Goal: Communication & Community: Answer question/provide support

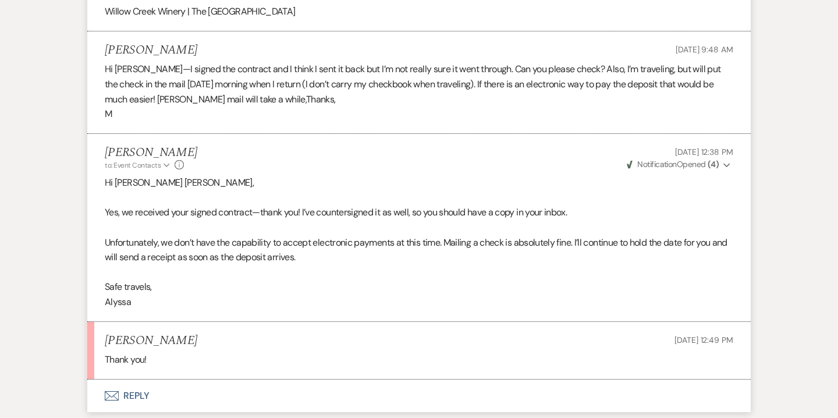
click at [146, 379] on button "Envelope Reply" at bounding box center [418, 395] width 663 height 33
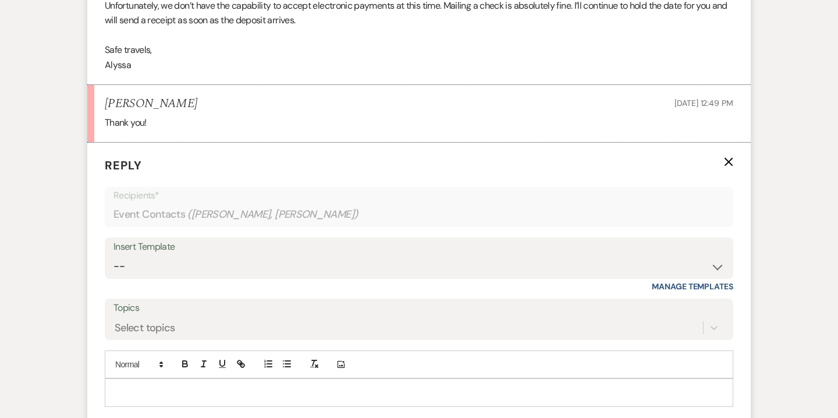
scroll to position [2734, 0]
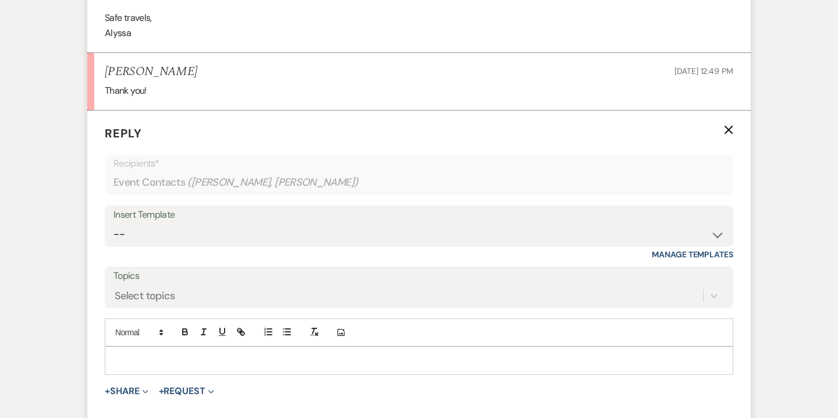
click at [243, 354] on p at bounding box center [419, 360] width 610 height 13
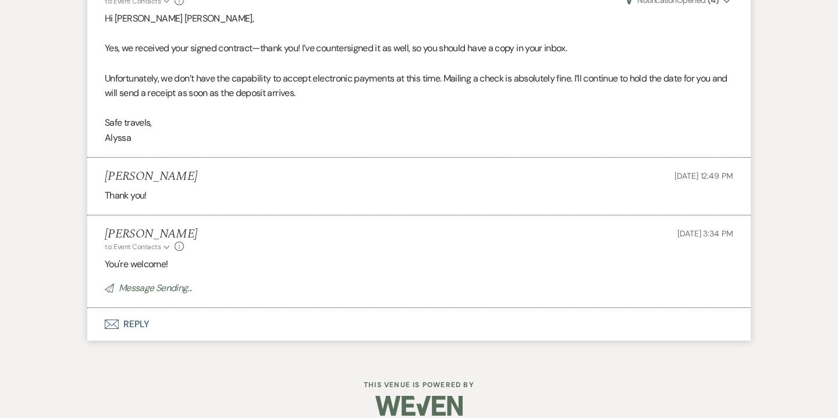
scroll to position [2605, 0]
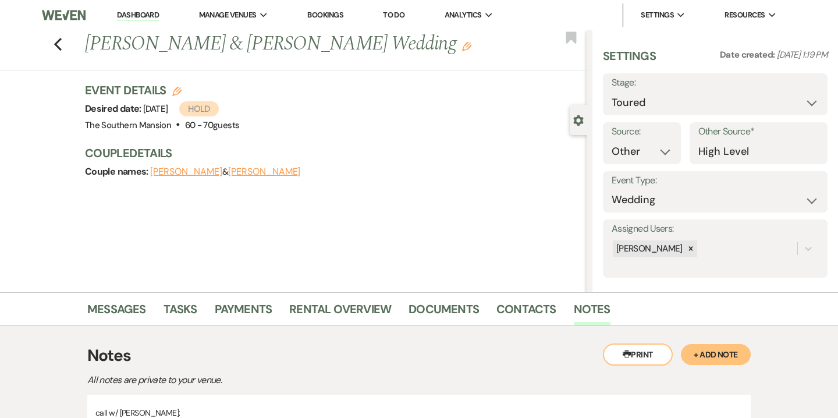
select select "5"
select select "14"
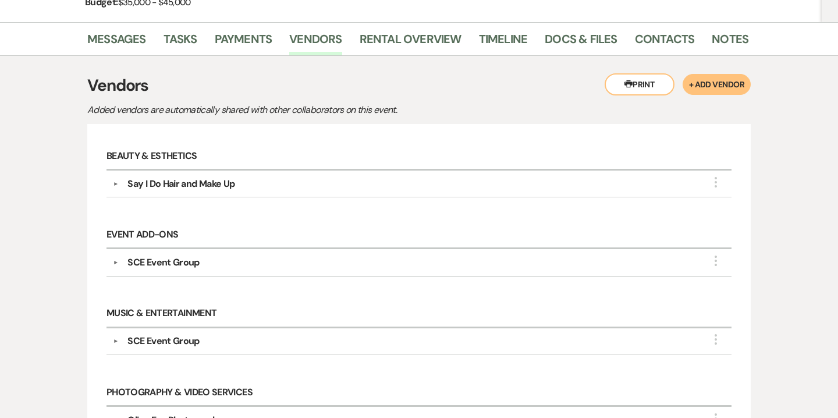
scroll to position [188, 0]
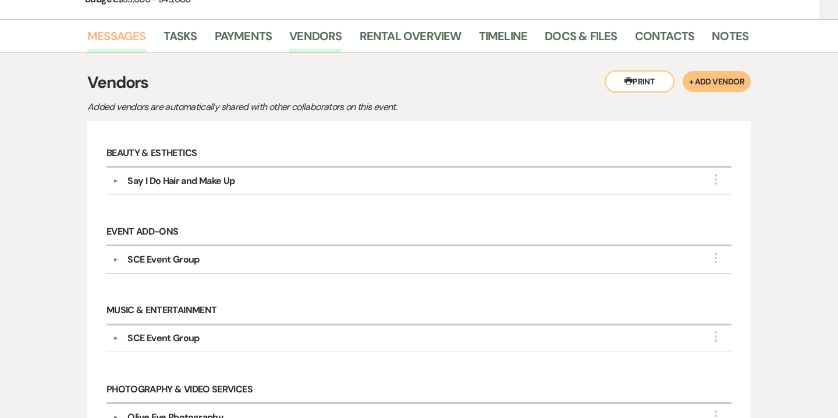
click at [133, 41] on link "Messages" at bounding box center [116, 40] width 59 height 26
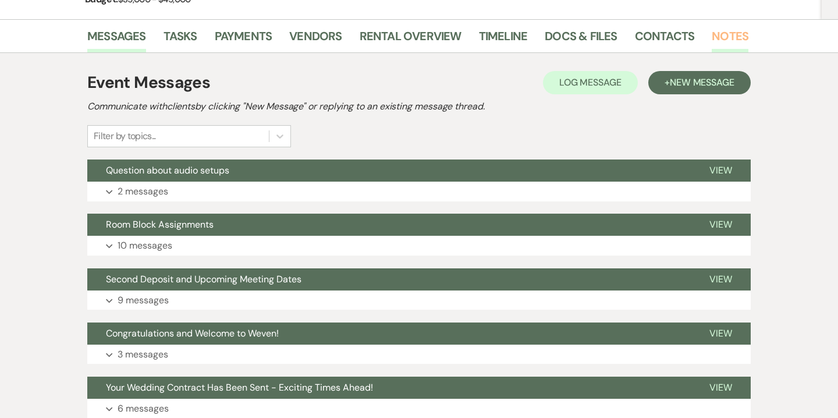
click at [723, 41] on link "Notes" at bounding box center [730, 40] width 37 height 26
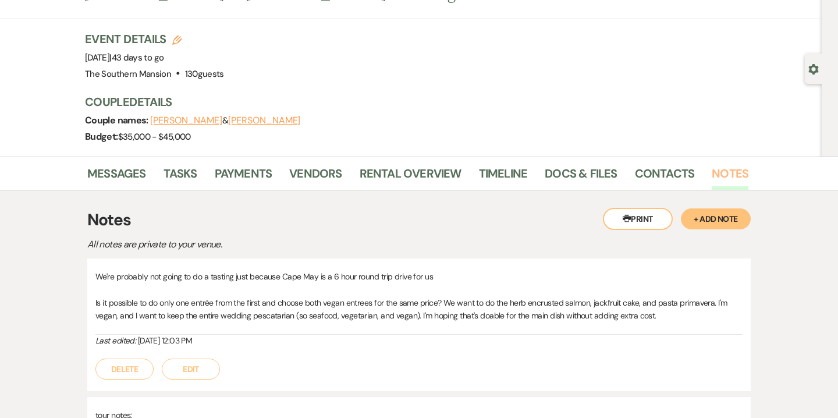
scroll to position [48, 0]
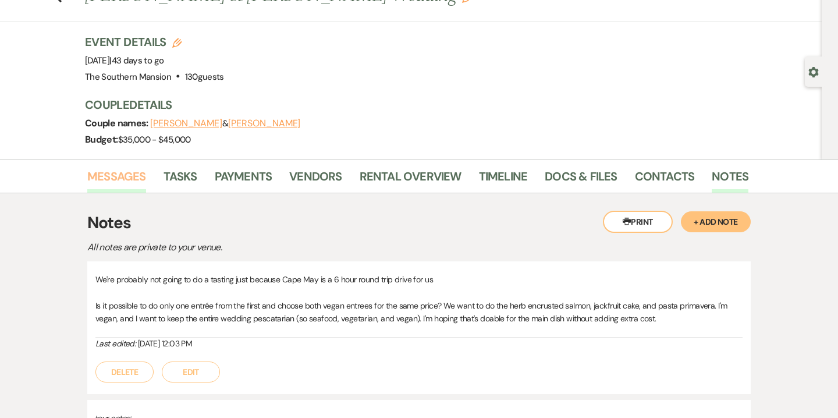
click at [112, 183] on link "Messages" at bounding box center [116, 180] width 59 height 26
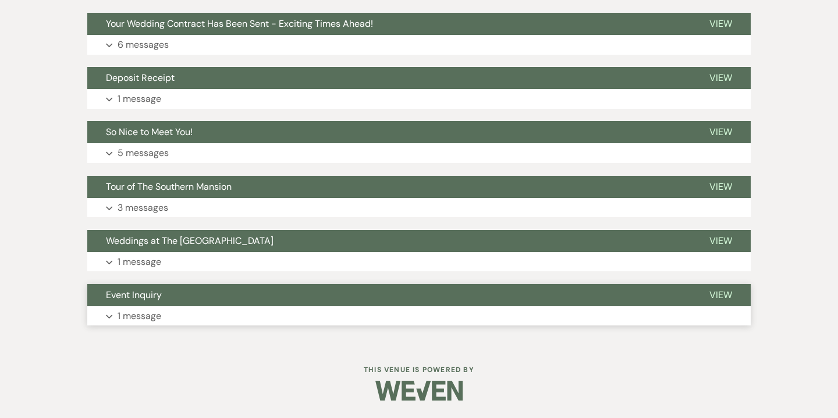
click at [211, 312] on button "Expand 1 message" at bounding box center [418, 316] width 663 height 20
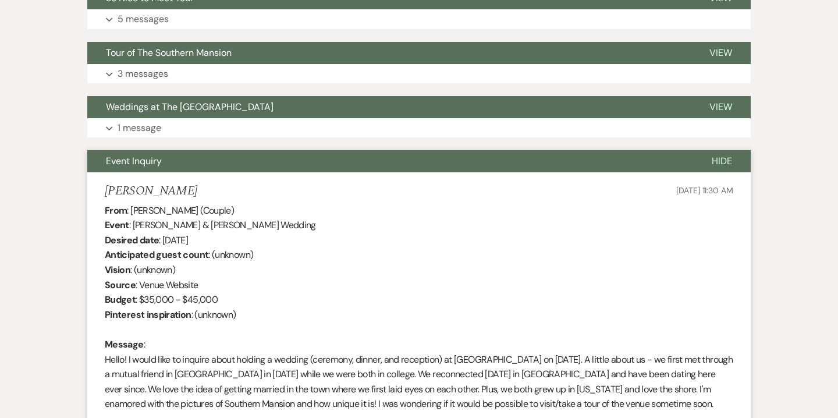
scroll to position [680, 0]
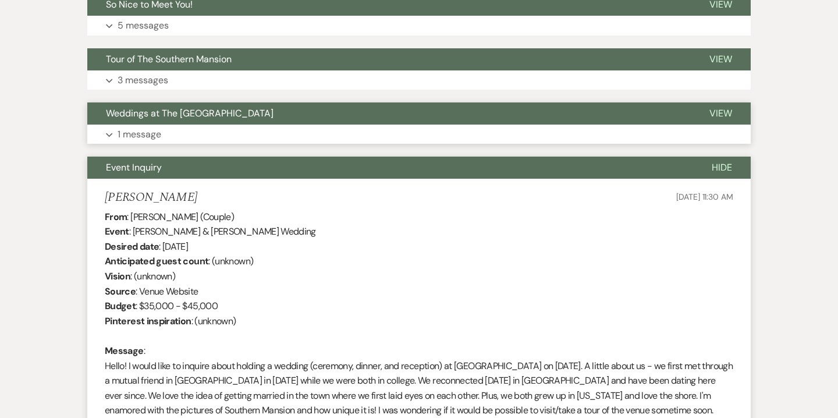
click at [263, 140] on button "Expand 1 message" at bounding box center [418, 135] width 663 height 20
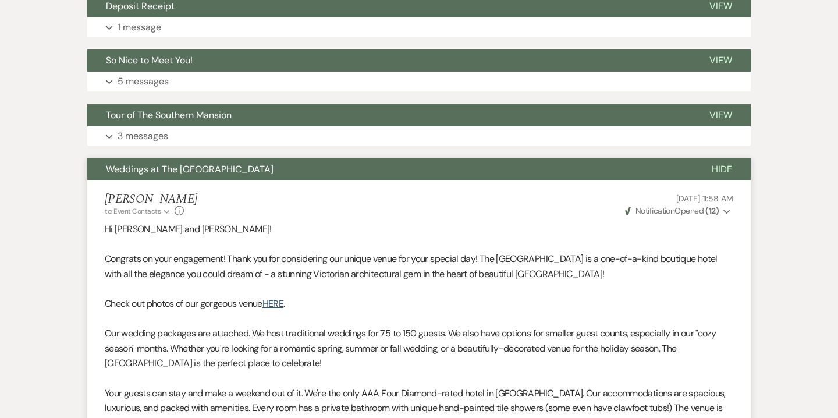
scroll to position [471, 0]
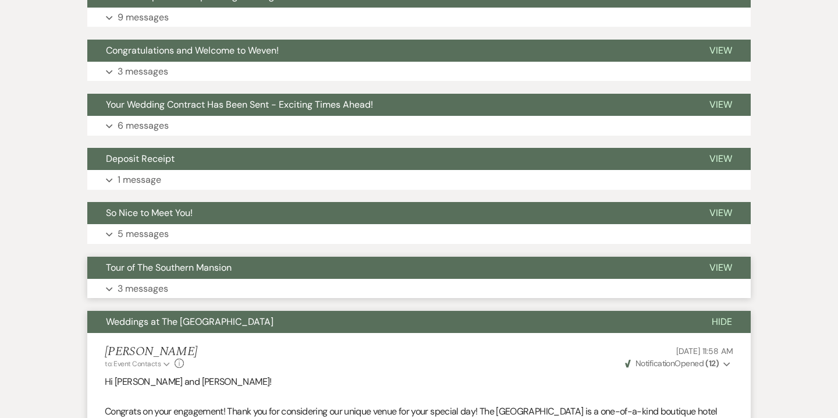
click at [274, 285] on button "Expand 3 messages" at bounding box center [418, 289] width 663 height 20
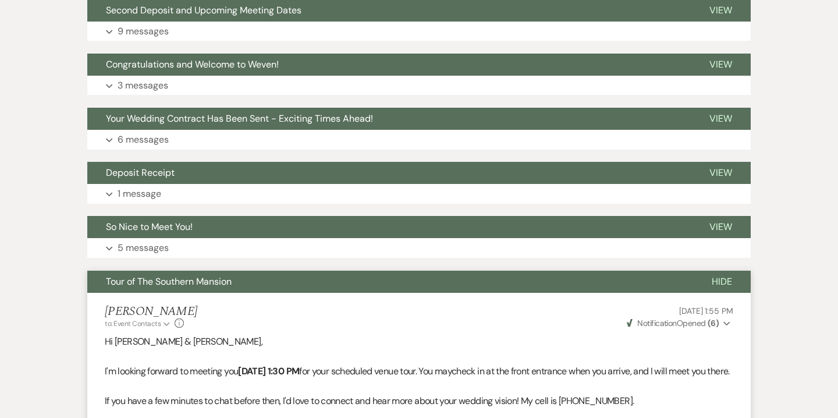
scroll to position [444, 0]
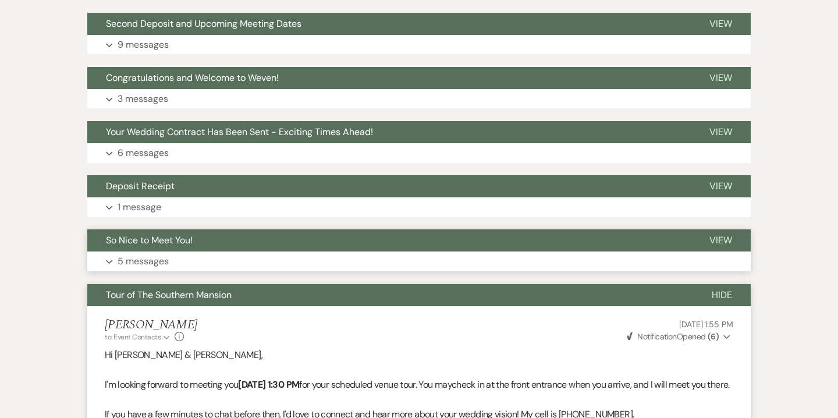
click at [280, 261] on button "Expand 5 messages" at bounding box center [418, 261] width 663 height 20
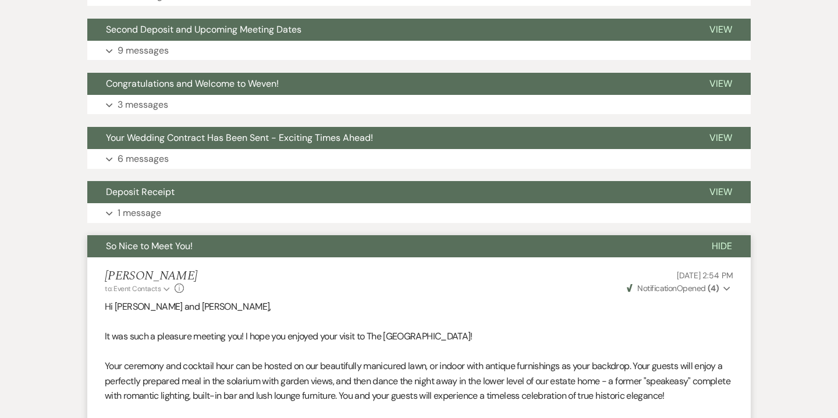
scroll to position [431, 0]
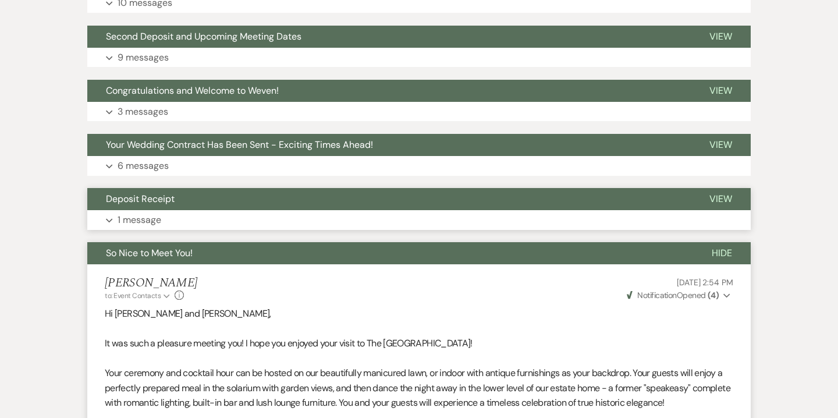
click at [302, 209] on button "Deposit Receipt" at bounding box center [388, 199] width 603 height 22
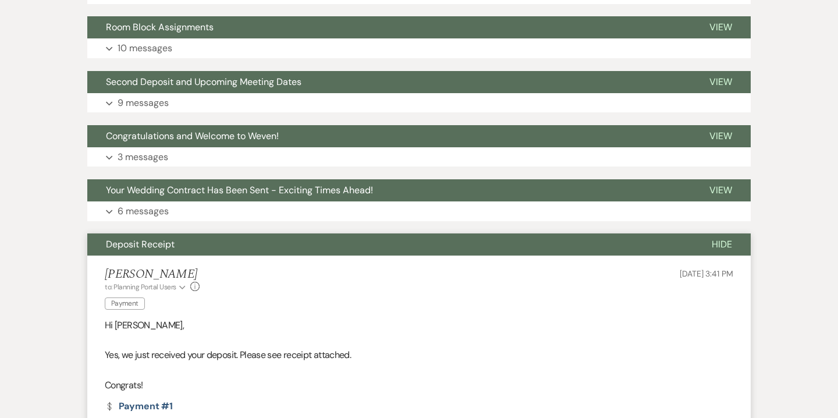
scroll to position [272, 0]
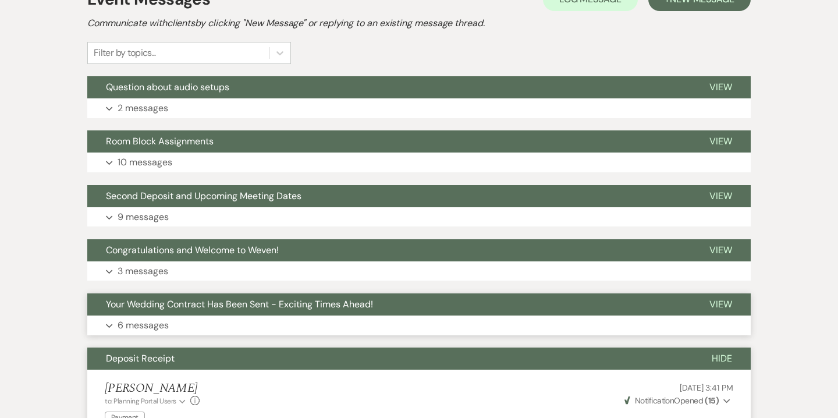
click at [286, 322] on button "Expand 6 messages" at bounding box center [418, 325] width 663 height 20
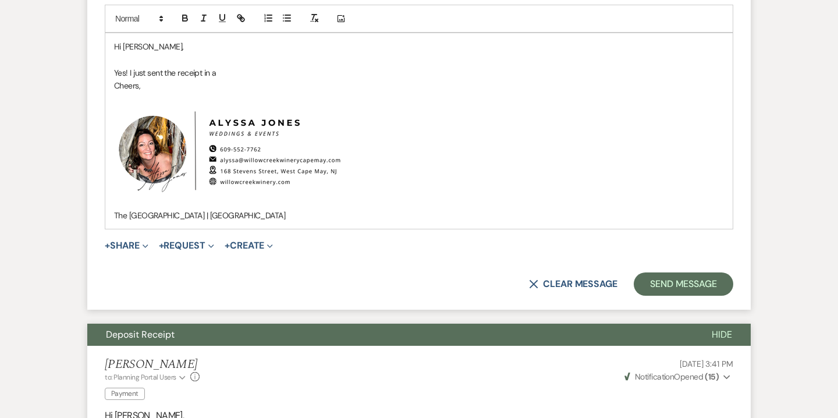
scroll to position [2090, 0]
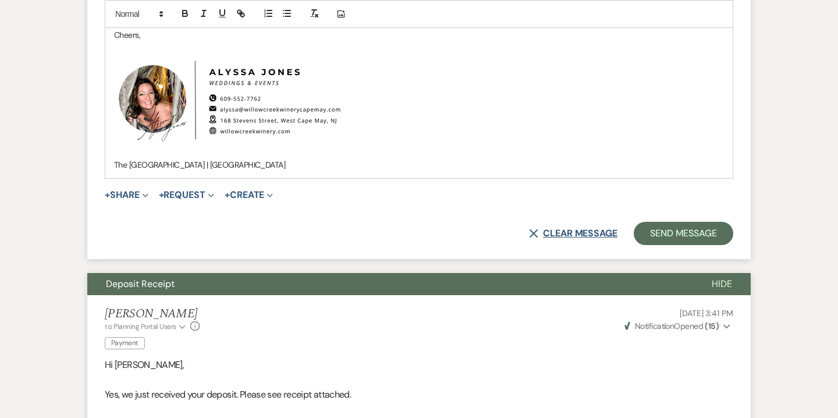
click at [582, 238] on button "X Clear message" at bounding box center [573, 233] width 88 height 9
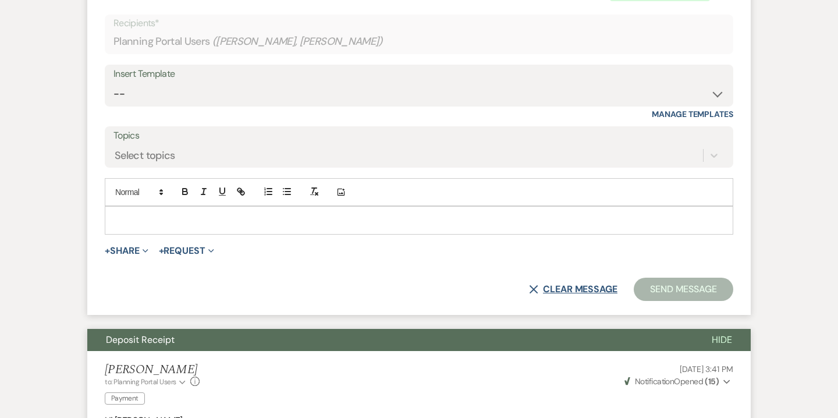
scroll to position [1794, 0]
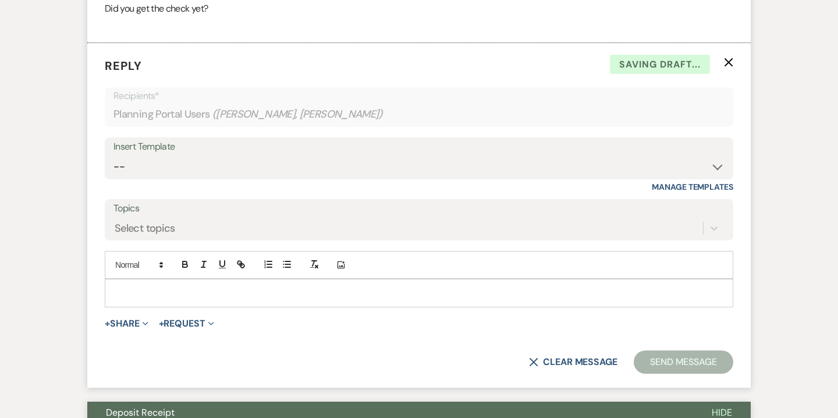
click at [727, 67] on icon "X" at bounding box center [728, 62] width 9 height 9
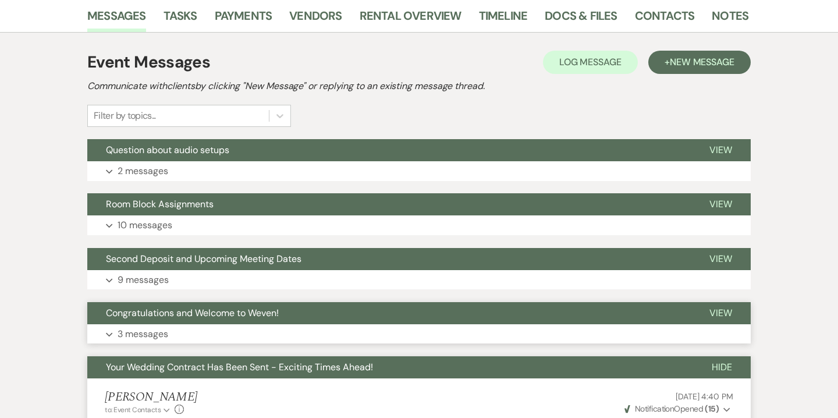
scroll to position [297, 0]
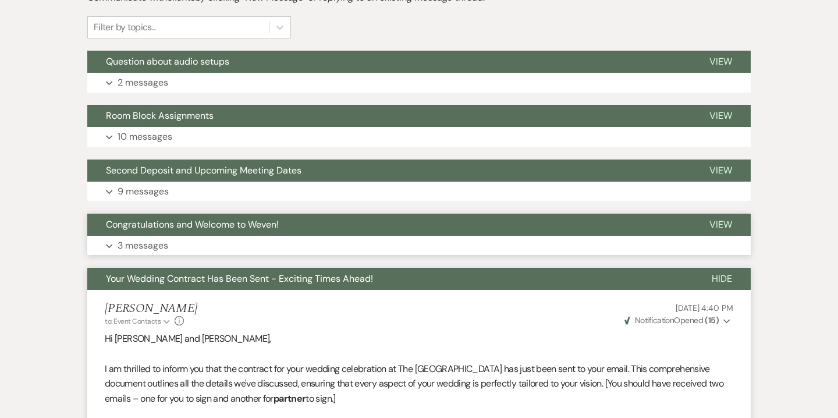
click at [457, 244] on button "Expand 3 messages" at bounding box center [418, 246] width 663 height 20
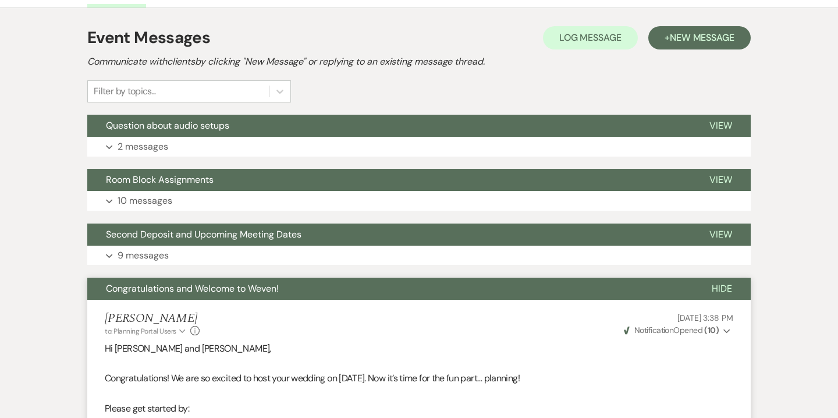
scroll to position [203, 0]
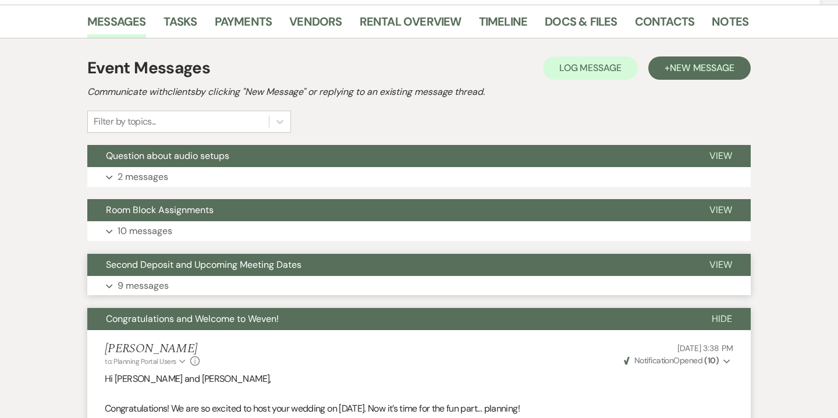
click at [442, 289] on button "Expand 9 messages" at bounding box center [418, 286] width 663 height 20
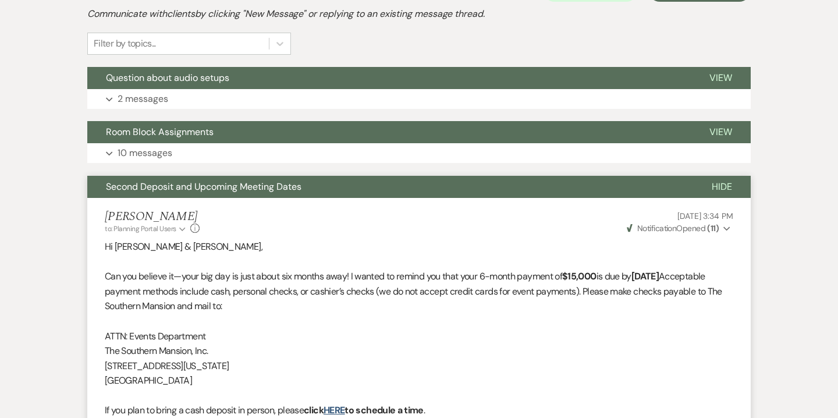
scroll to position [262, 0]
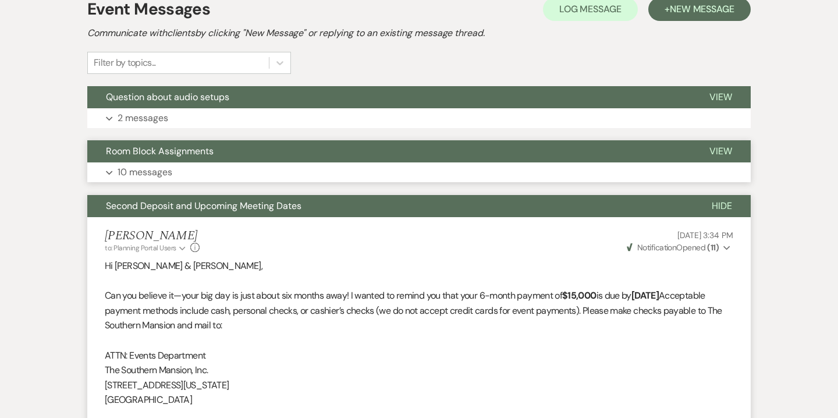
click at [444, 176] on button "Expand 10 messages" at bounding box center [418, 172] width 663 height 20
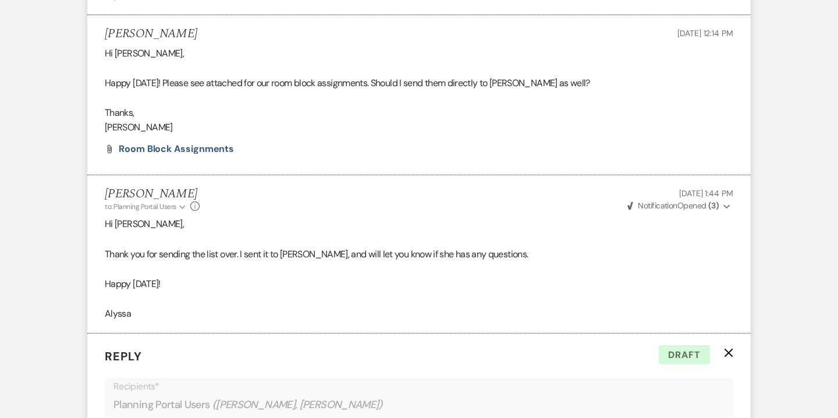
scroll to position [2089, 0]
click at [215, 150] on span "Room Block Assignments" at bounding box center [176, 147] width 115 height 12
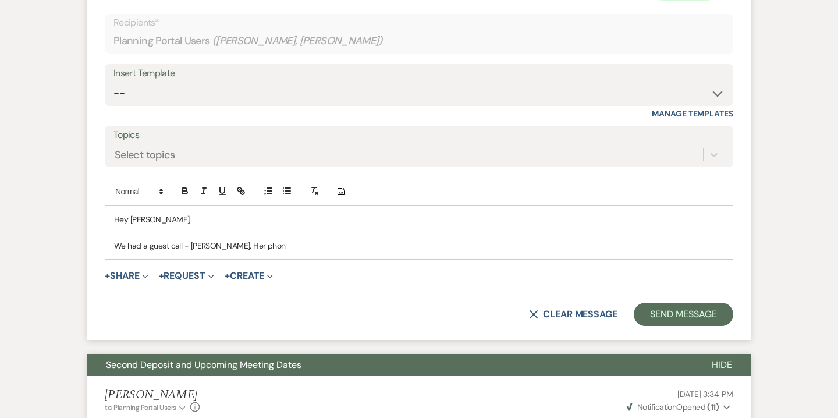
scroll to position [2442, 0]
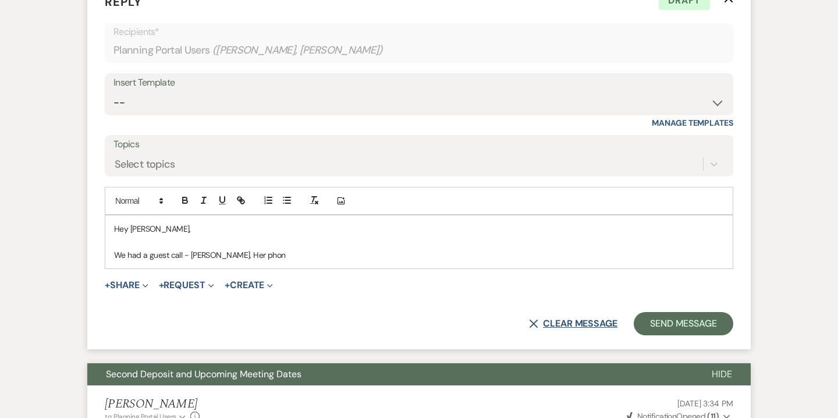
click at [584, 325] on button "X Clear message" at bounding box center [573, 323] width 88 height 9
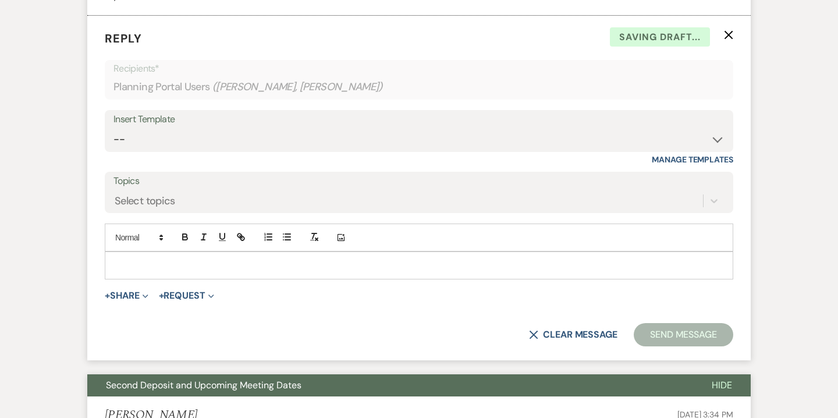
scroll to position [2364, 0]
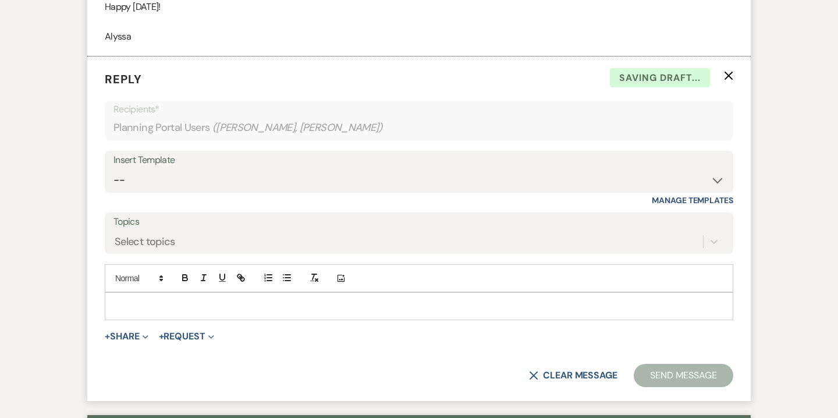
click at [729, 72] on icon "X" at bounding box center [728, 75] width 9 height 9
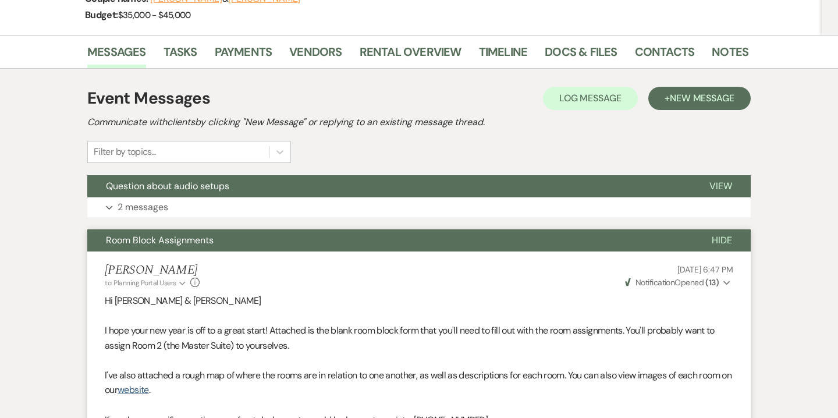
scroll to position [163, 0]
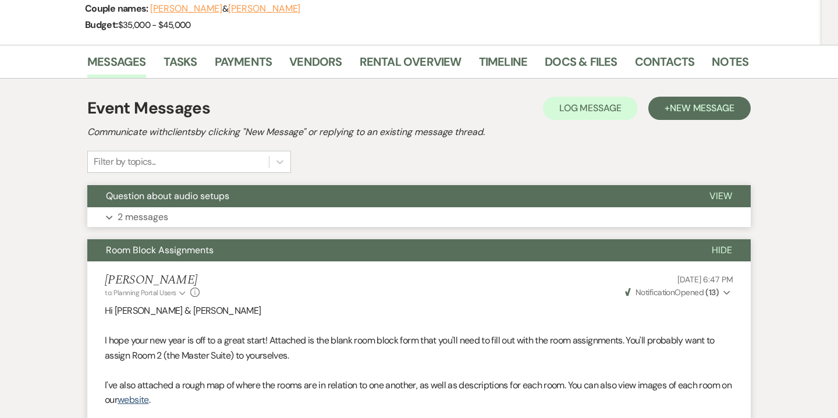
click at [496, 209] on button "Expand 2 messages" at bounding box center [418, 217] width 663 height 20
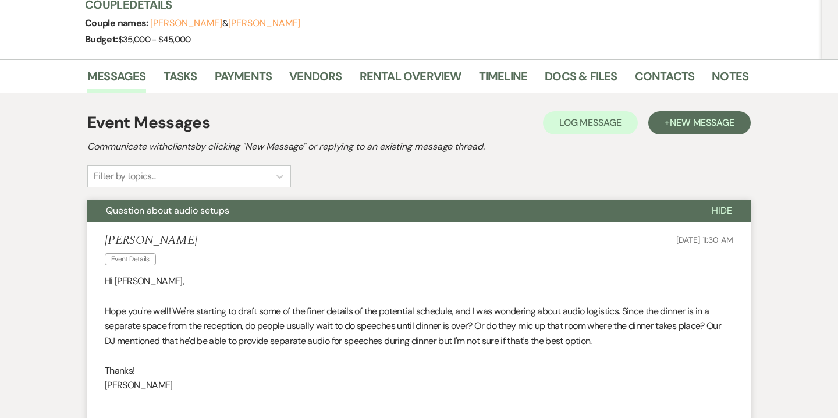
scroll to position [0, 0]
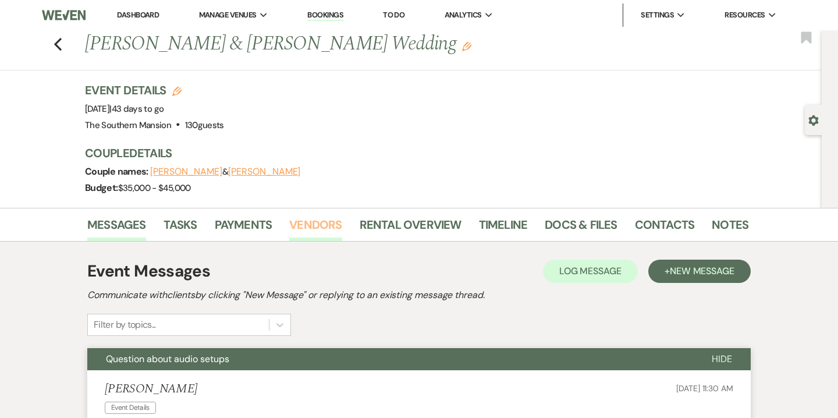
click at [324, 227] on link "Vendors" at bounding box center [315, 228] width 52 height 26
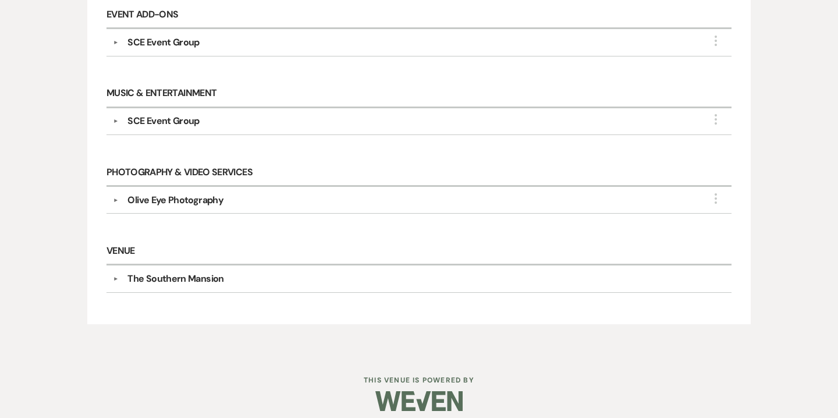
scroll to position [412, 0]
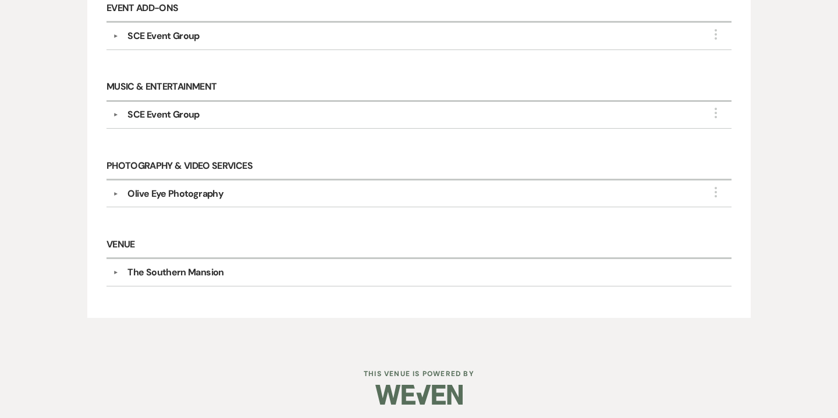
click at [118, 191] on button "▼" at bounding box center [115, 194] width 14 height 6
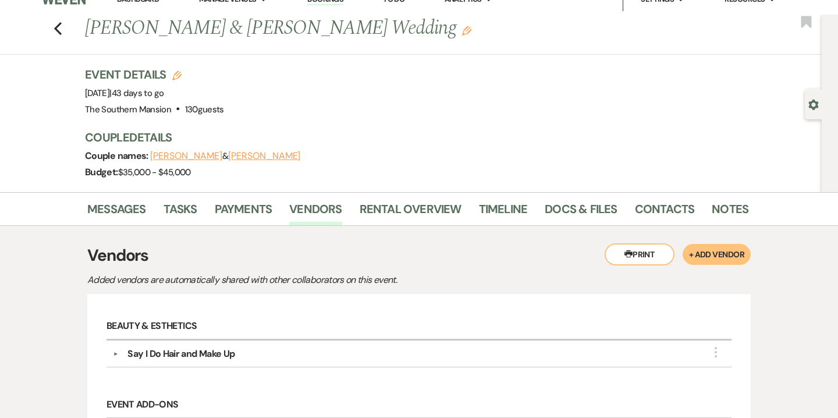
scroll to position [17, 0]
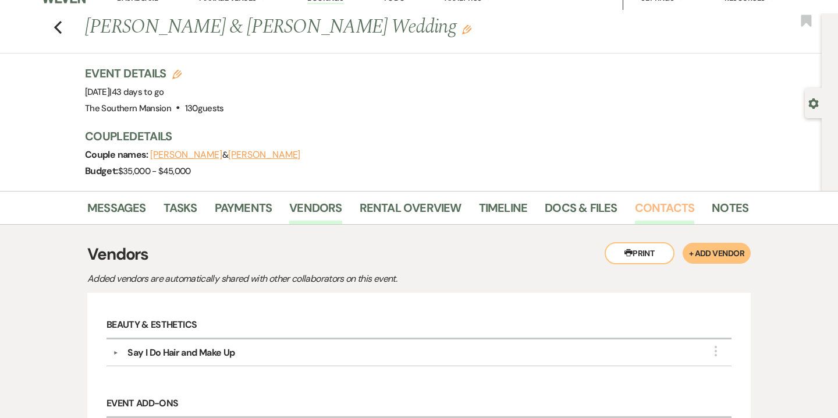
click at [654, 214] on link "Contacts" at bounding box center [665, 211] width 60 height 26
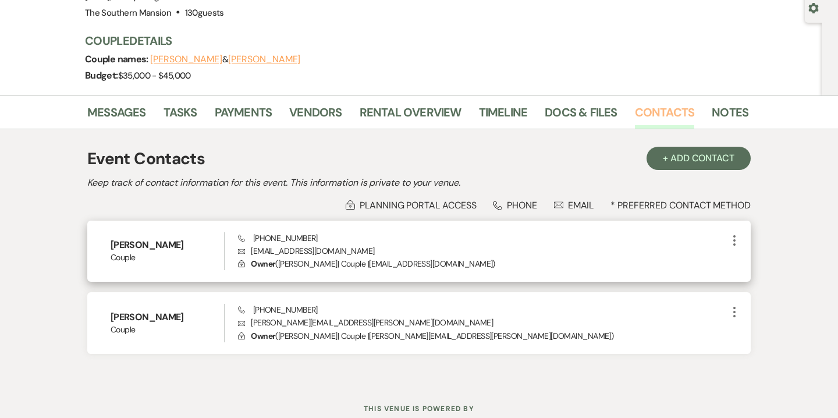
scroll to position [151, 0]
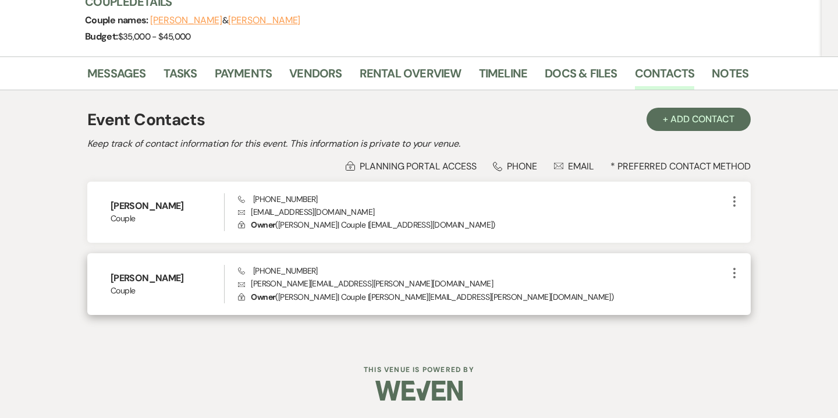
click at [303, 281] on p "Envelope jamie.cavallo@gmail.com" at bounding box center [482, 283] width 489 height 13
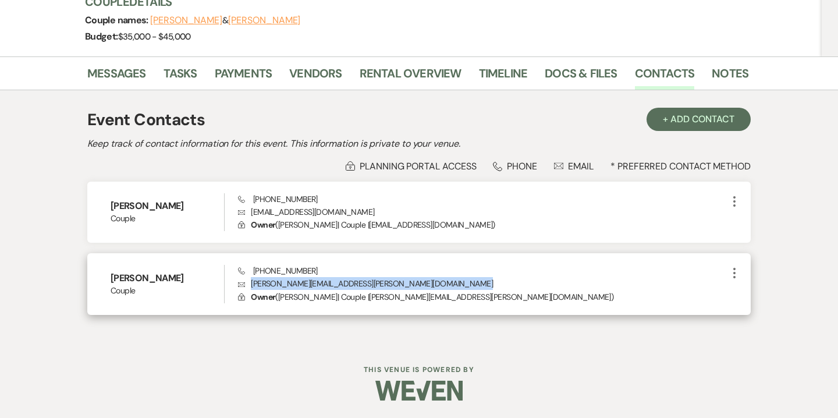
click at [303, 281] on p "Envelope jamie.cavallo@gmail.com" at bounding box center [482, 283] width 489 height 13
copy p "jamie.cavallo@gmail.com"
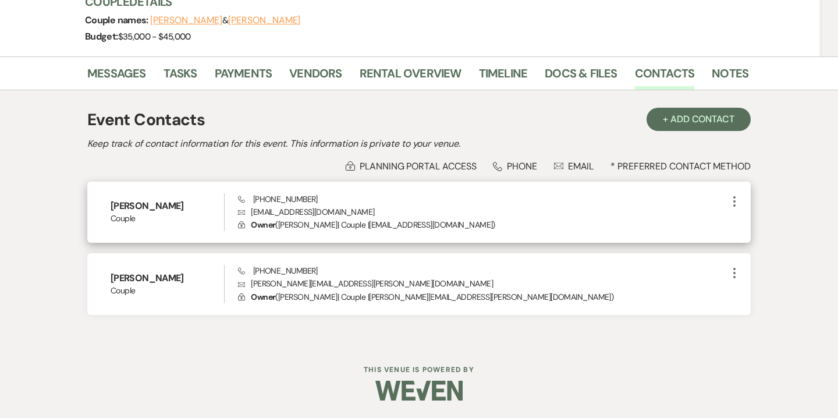
click at [289, 211] on p "Envelope iamjasoncox@gmail.com" at bounding box center [482, 211] width 489 height 13
copy p "iamjasoncox@gmail.com"
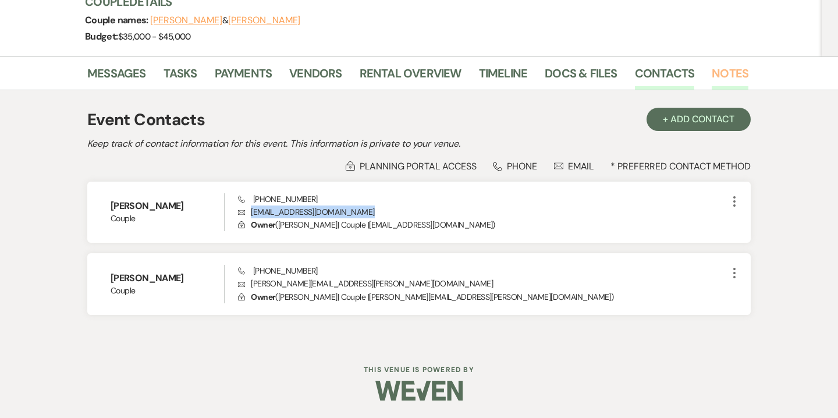
click at [721, 67] on link "Notes" at bounding box center [730, 77] width 37 height 26
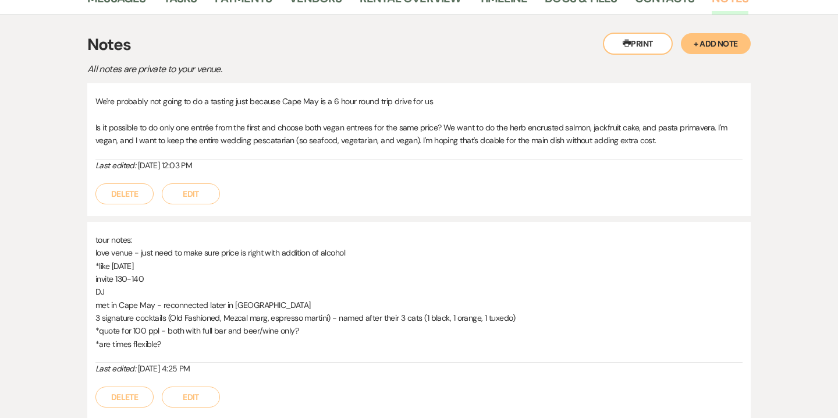
scroll to position [248, 0]
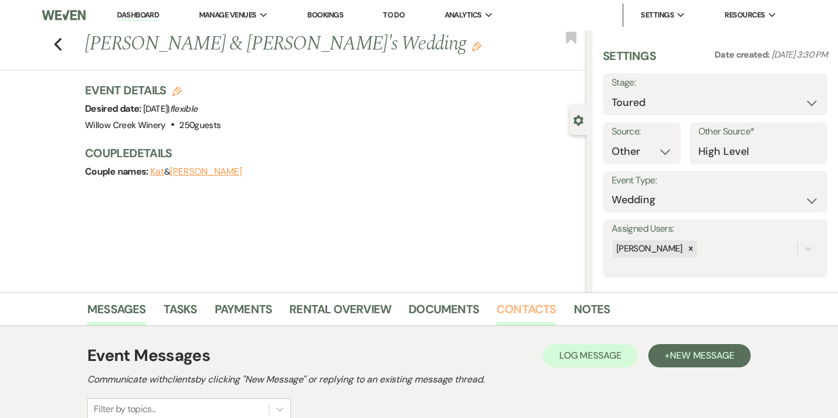
click at [518, 311] on link "Contacts" at bounding box center [526, 313] width 60 height 26
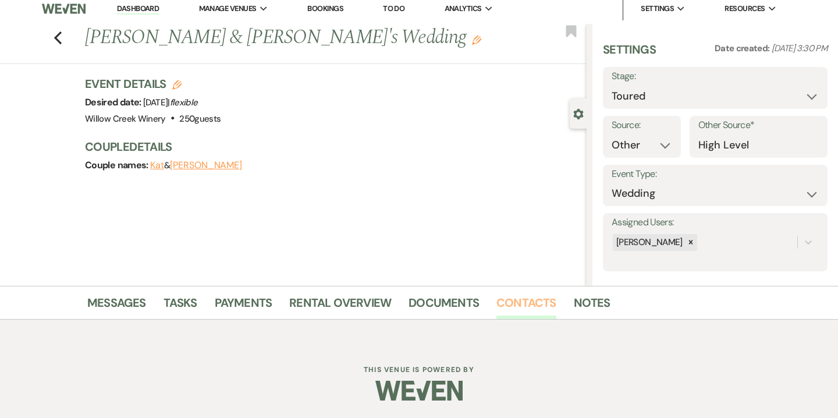
scroll to position [6, 0]
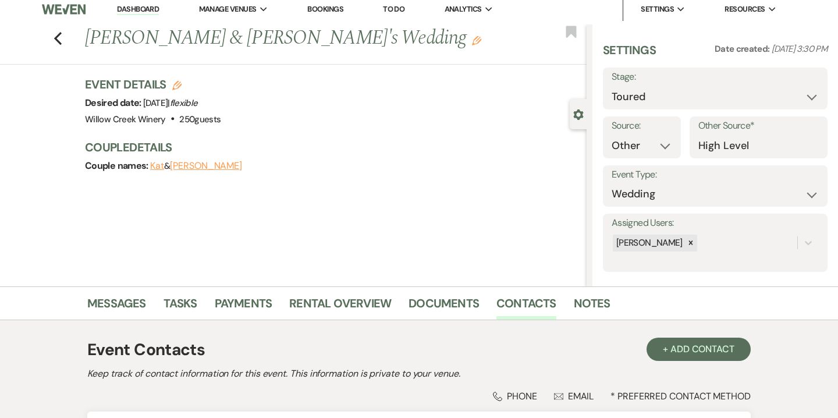
click at [180, 80] on button "Edit" at bounding box center [176, 85] width 9 height 10
select select "531"
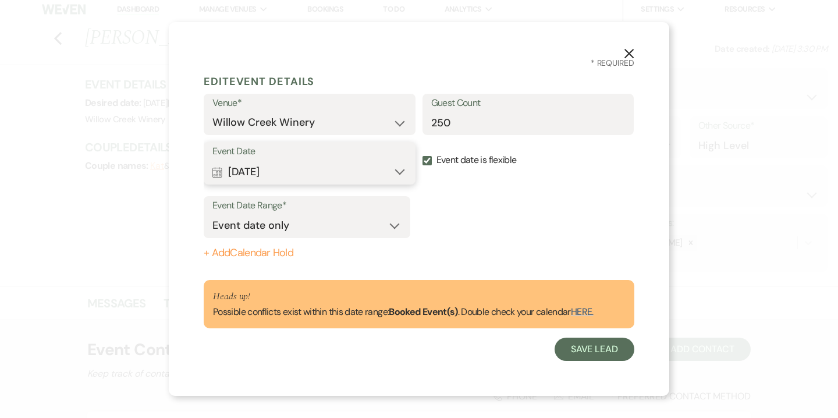
click at [266, 174] on button "Calendar Sep 05, 2026 Expand" at bounding box center [309, 171] width 194 height 23
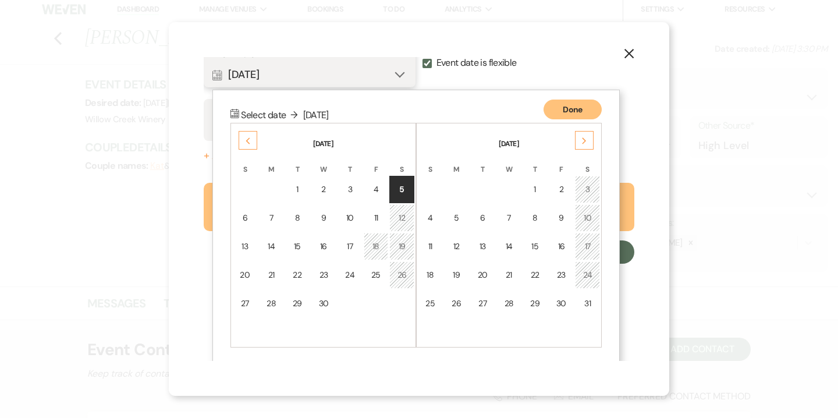
scroll to position [101, 0]
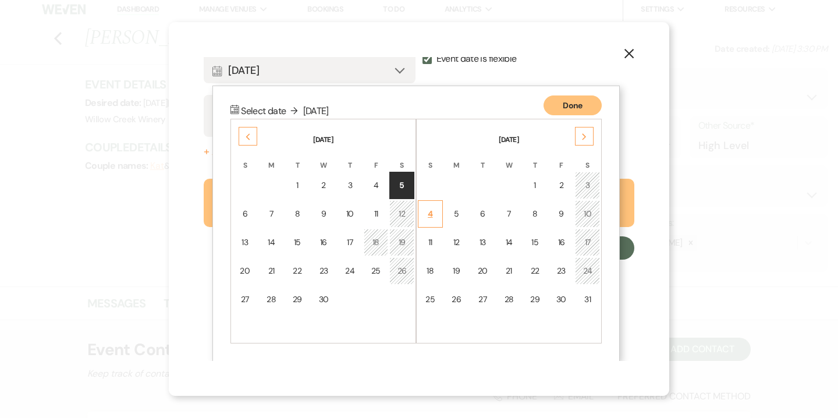
click at [433, 218] on div "4" at bounding box center [430, 214] width 10 height 12
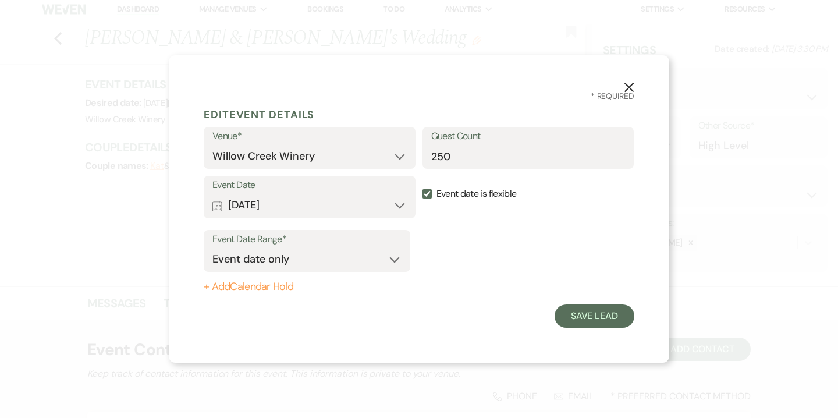
scroll to position [0, 0]
click at [584, 312] on button "Save Lead" at bounding box center [594, 315] width 80 height 23
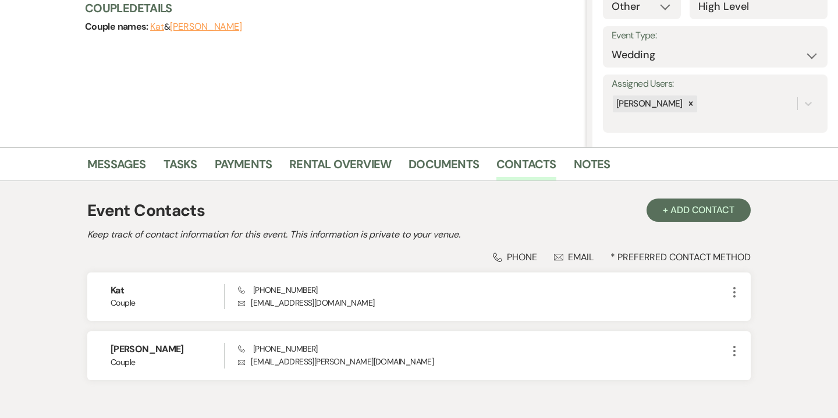
scroll to position [209, 0]
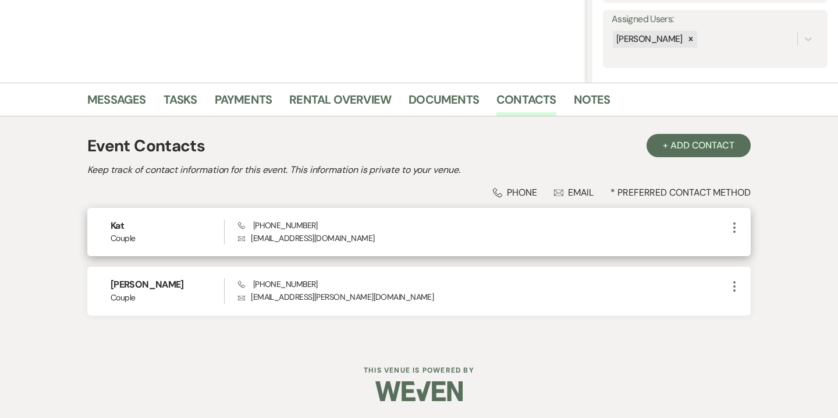
click at [293, 239] on p "Envelope Katherinekiballa@gmail.com" at bounding box center [482, 238] width 489 height 13
copy div "Katherinekiballa@gmail.com More"
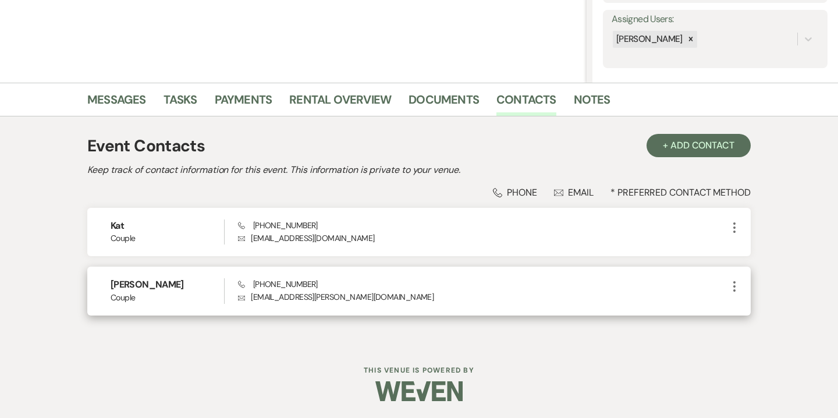
click at [291, 297] on p "Envelope cgarcia@jennison.com" at bounding box center [482, 296] width 489 height 13
copy div "cgarcia@jennison.com More"
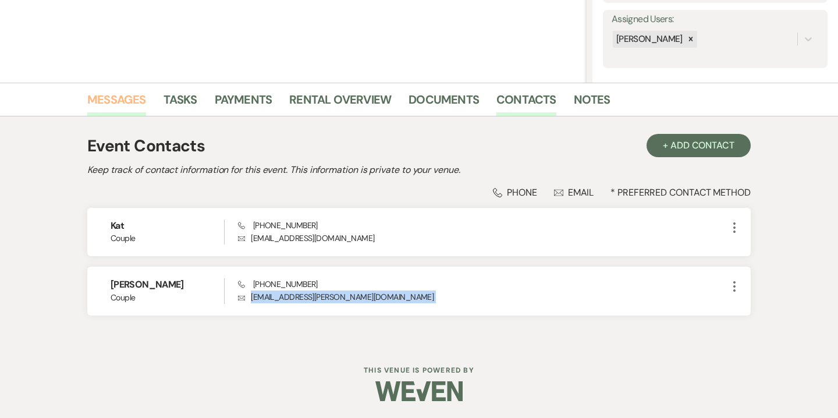
click at [134, 104] on link "Messages" at bounding box center [116, 103] width 59 height 26
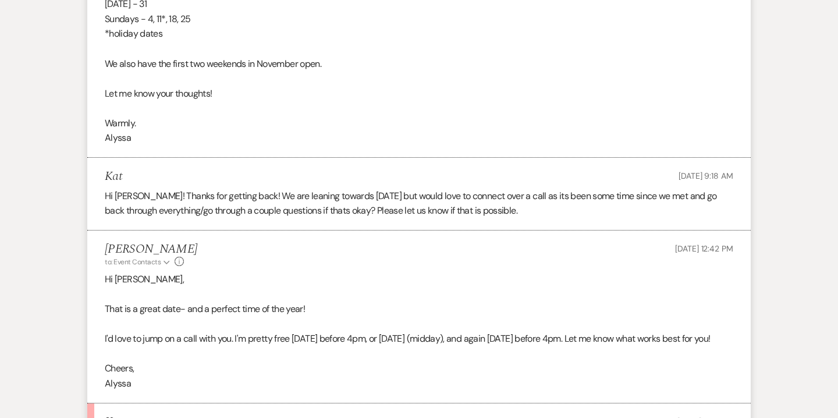
click at [377, 267] on div "[PERSON_NAME] to: Event Contacts Expand Info [DATE] 12:42 PM" at bounding box center [419, 254] width 628 height 25
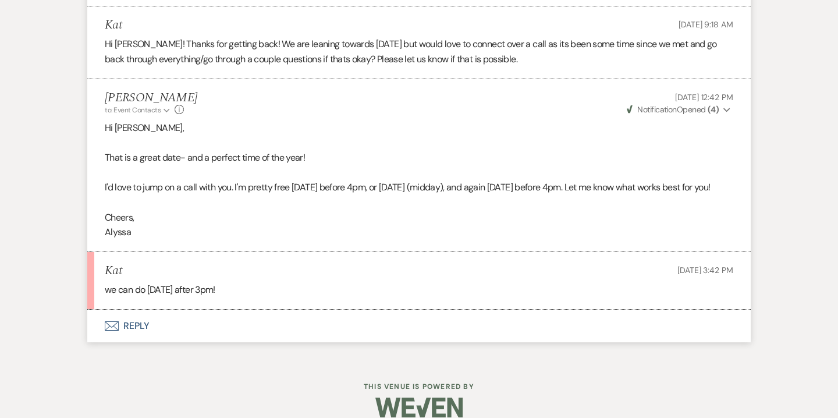
scroll to position [2405, 0]
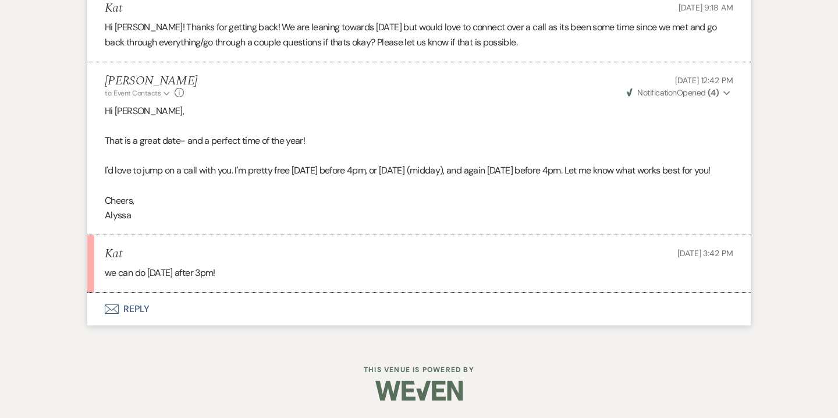
click at [140, 308] on button "Envelope Reply" at bounding box center [418, 309] width 663 height 33
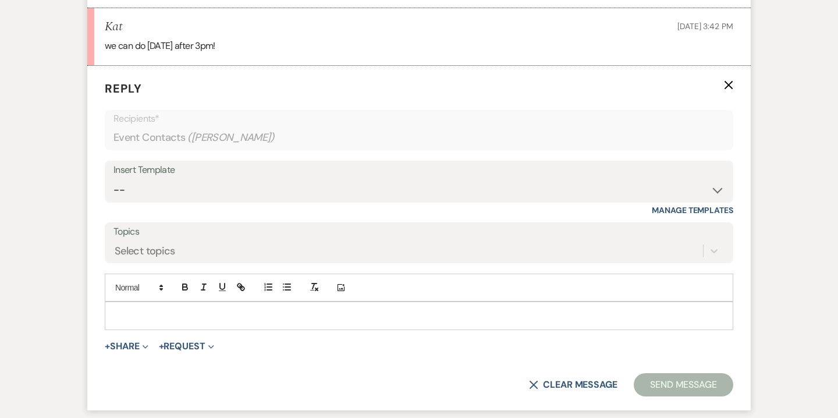
scroll to position [2647, 0]
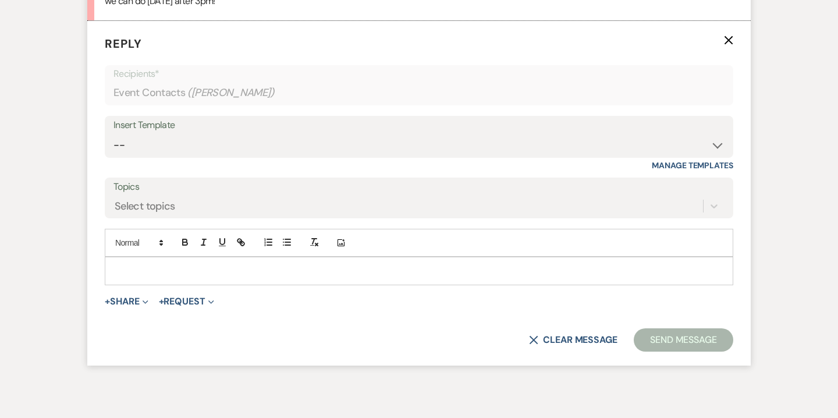
click at [234, 277] on p at bounding box center [419, 270] width 610 height 13
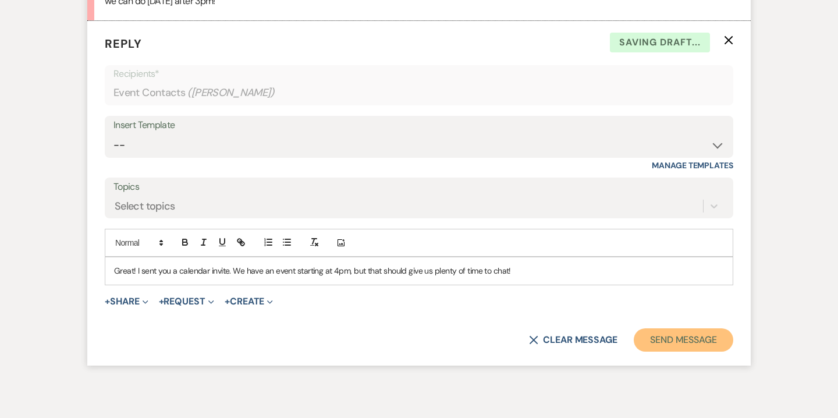
click at [680, 351] on button "Send Message" at bounding box center [683, 339] width 99 height 23
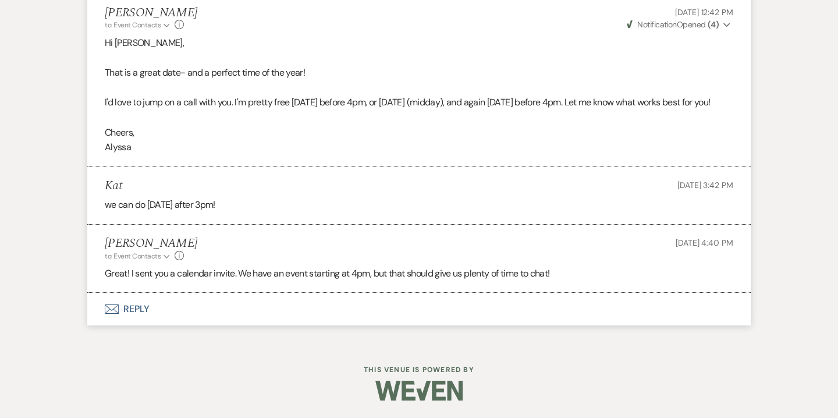
scroll to position [2473, 0]
